Goal: Navigation & Orientation: Find specific page/section

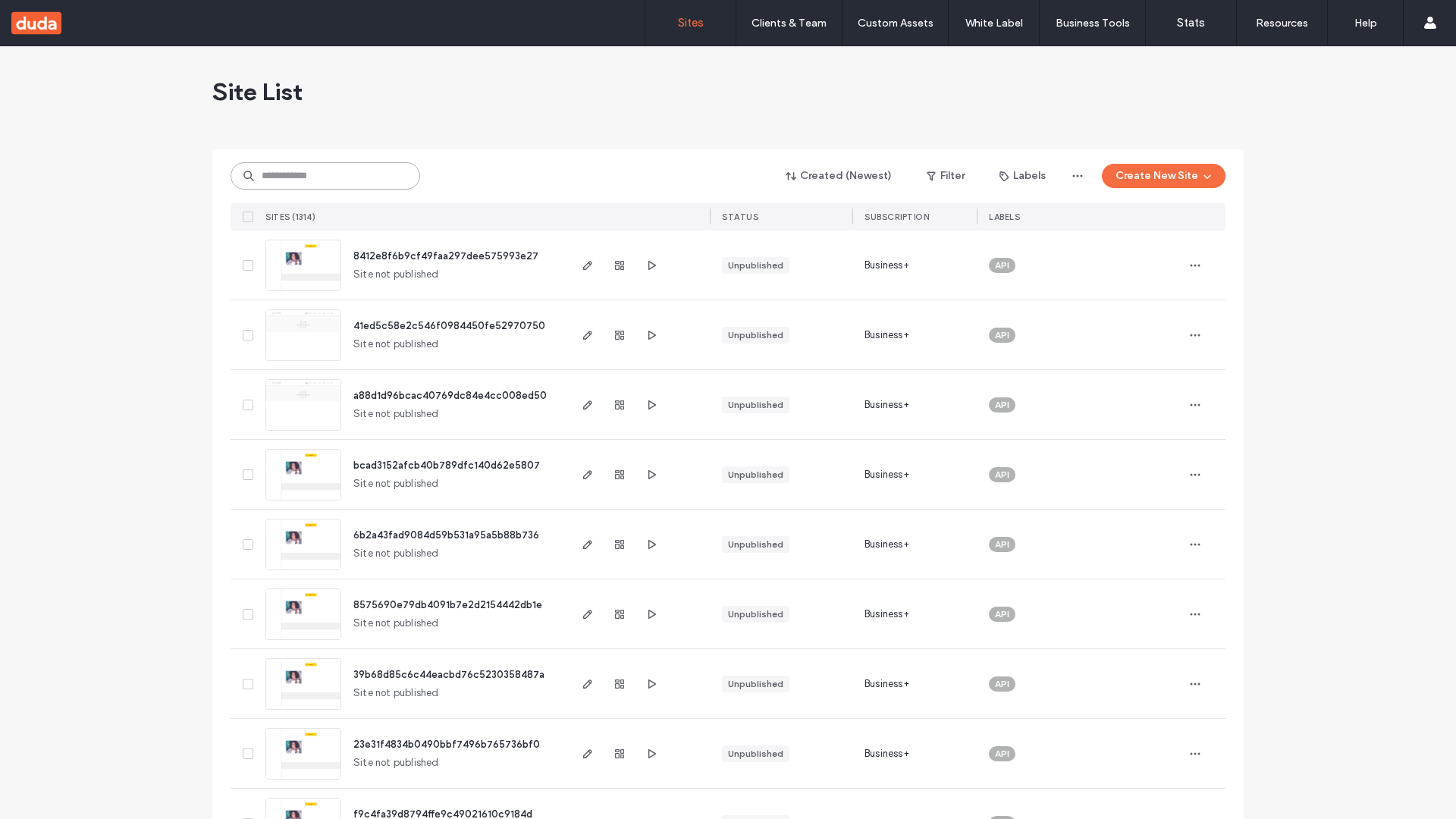
click at [325, 176] on input at bounding box center [325, 176] width 189 height 28
type input "**********"
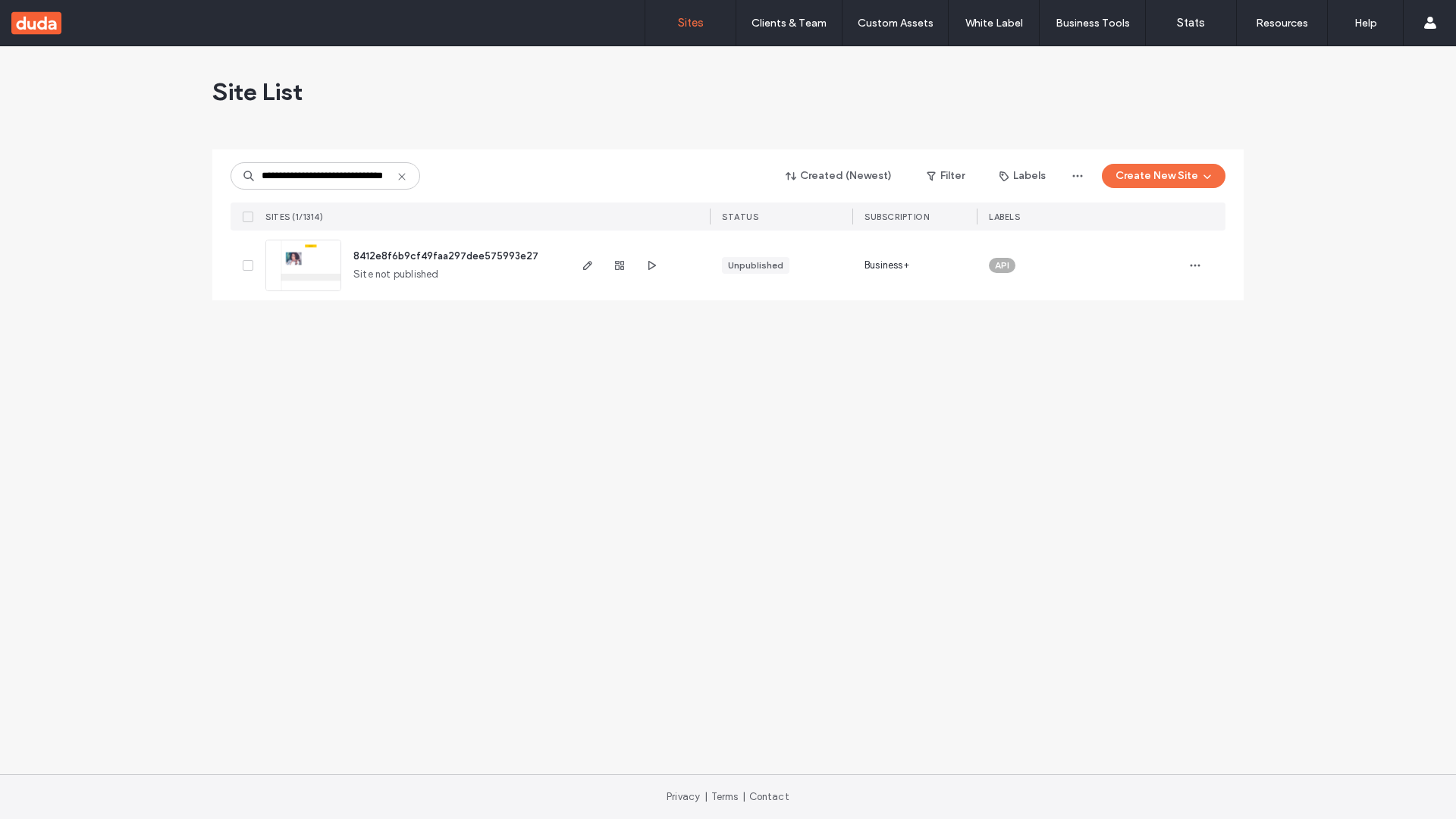
click at [446, 256] on span "8412e8f6b9cf49faa297dee575993e27" at bounding box center [446, 256] width 185 height 11
